Goal: Navigation & Orientation: Find specific page/section

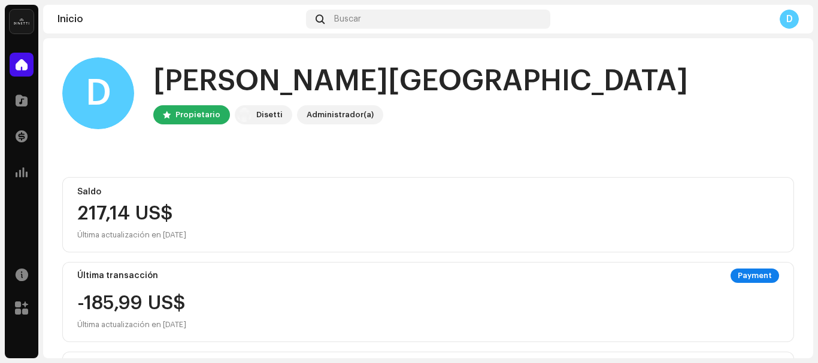
click at [162, 225] on div "217,14 US$ Última actualización en [DATE]" at bounding box center [428, 223] width 702 height 38
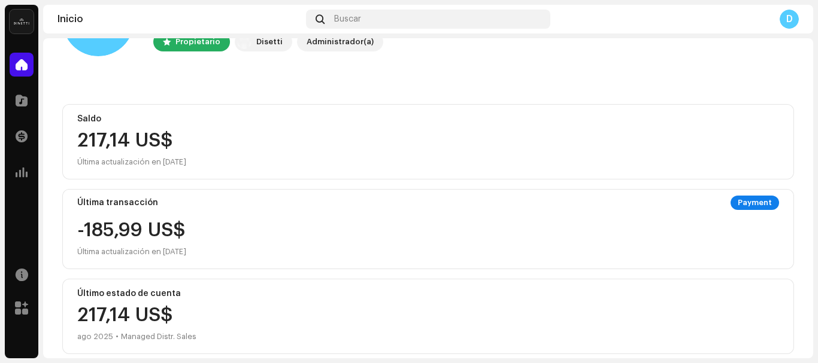
scroll to position [63, 0]
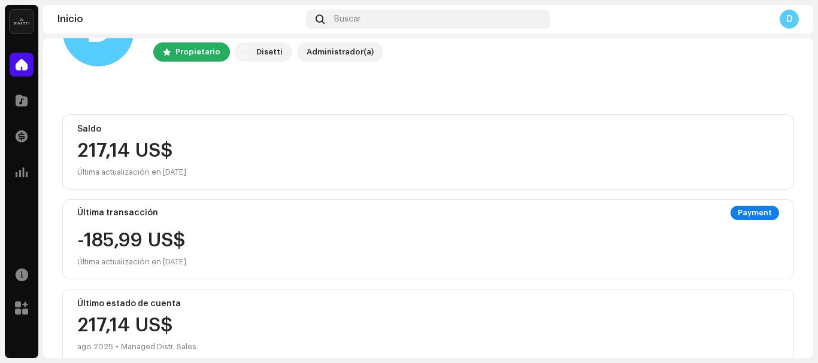
click at [137, 143] on div "217,14 US$" at bounding box center [428, 150] width 702 height 19
click at [28, 102] on div at bounding box center [22, 101] width 24 height 24
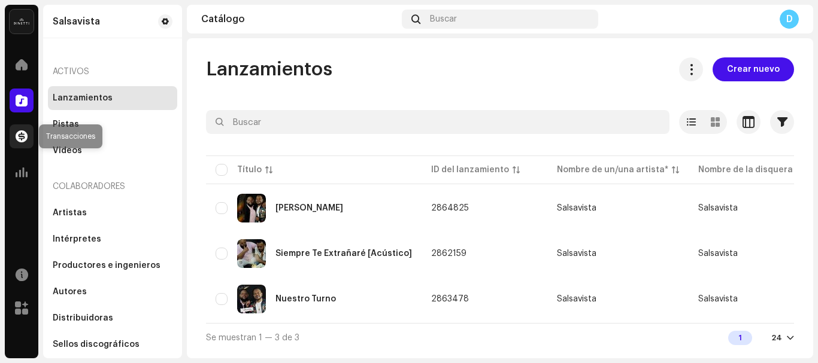
click at [19, 145] on div at bounding box center [22, 137] width 24 height 24
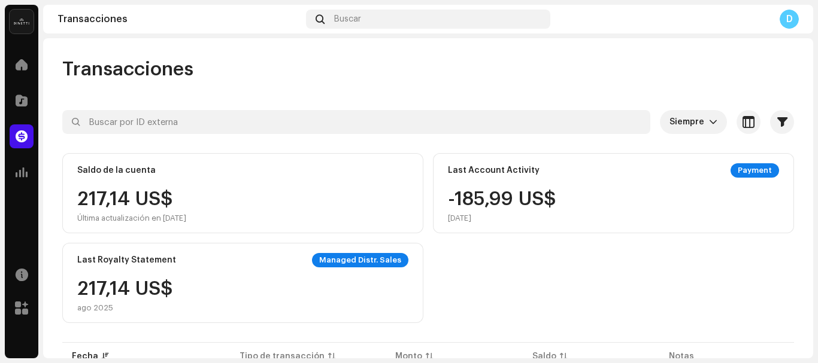
click at [795, 21] on div "D" at bounding box center [788, 19] width 19 height 19
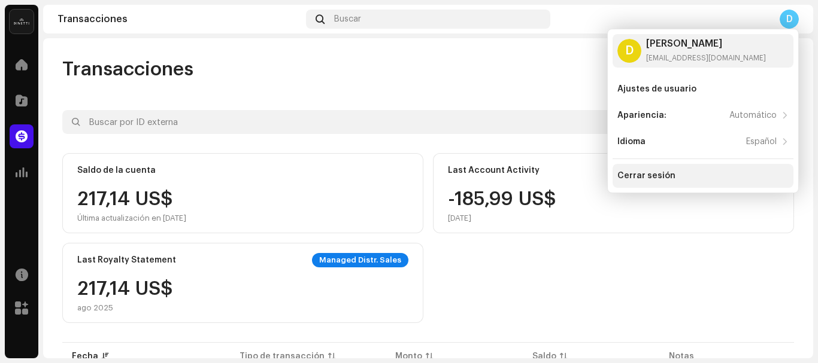
click at [668, 171] on div "Cerrar sesión" at bounding box center [702, 176] width 181 height 24
